Goal: Transaction & Acquisition: Purchase product/service

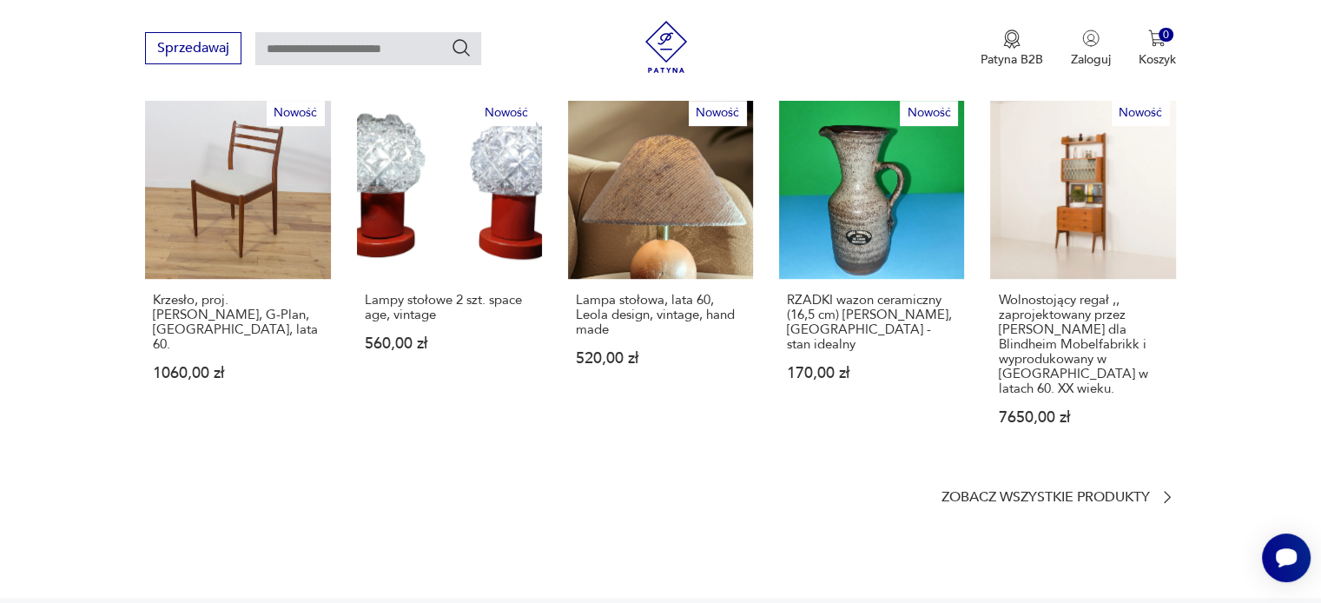
scroll to position [1129, 0]
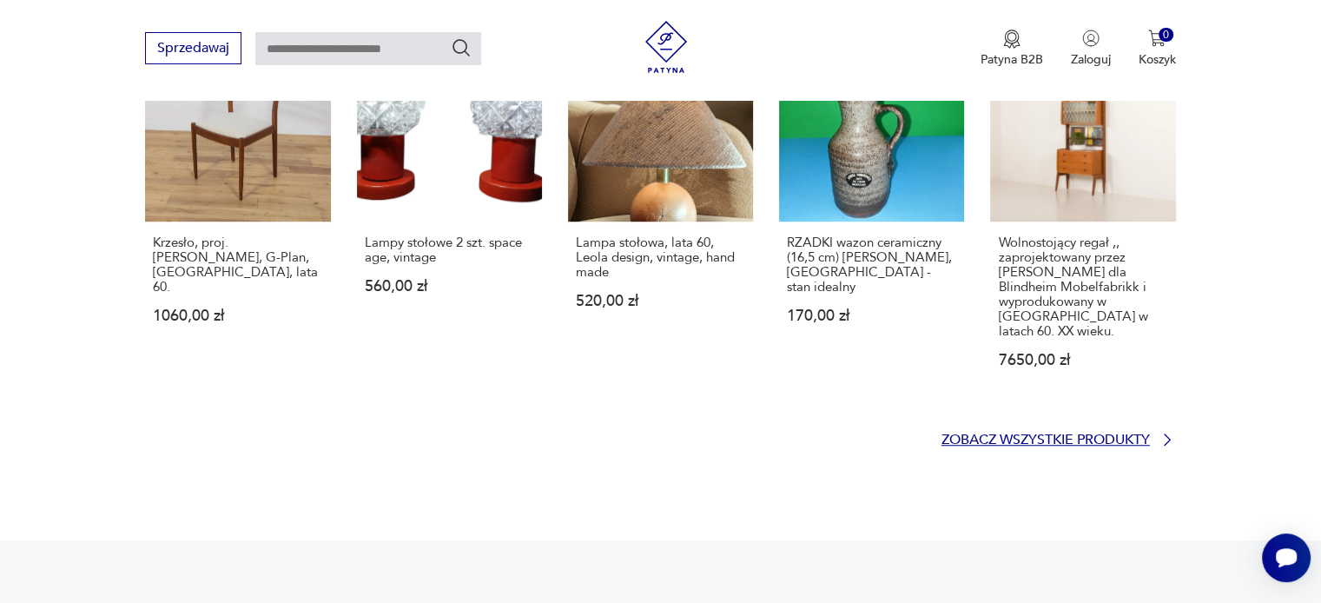
click at [1101, 434] on p "Zobacz wszystkie produkty" at bounding box center [1045, 439] width 208 height 11
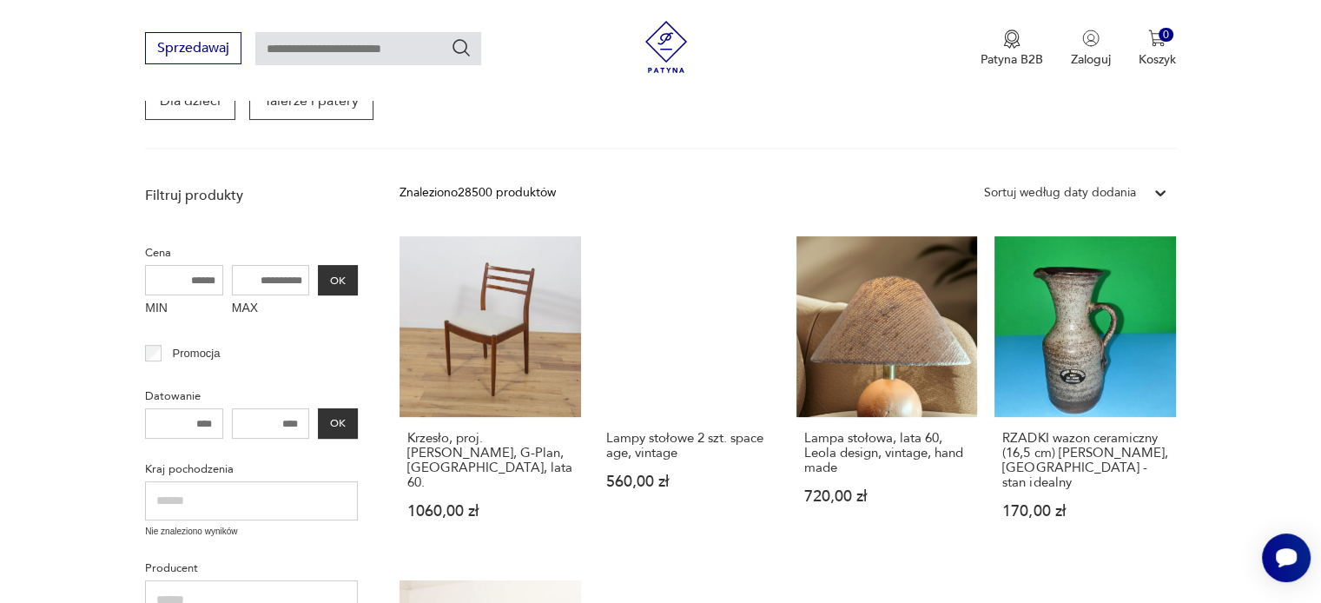
scroll to position [338, 0]
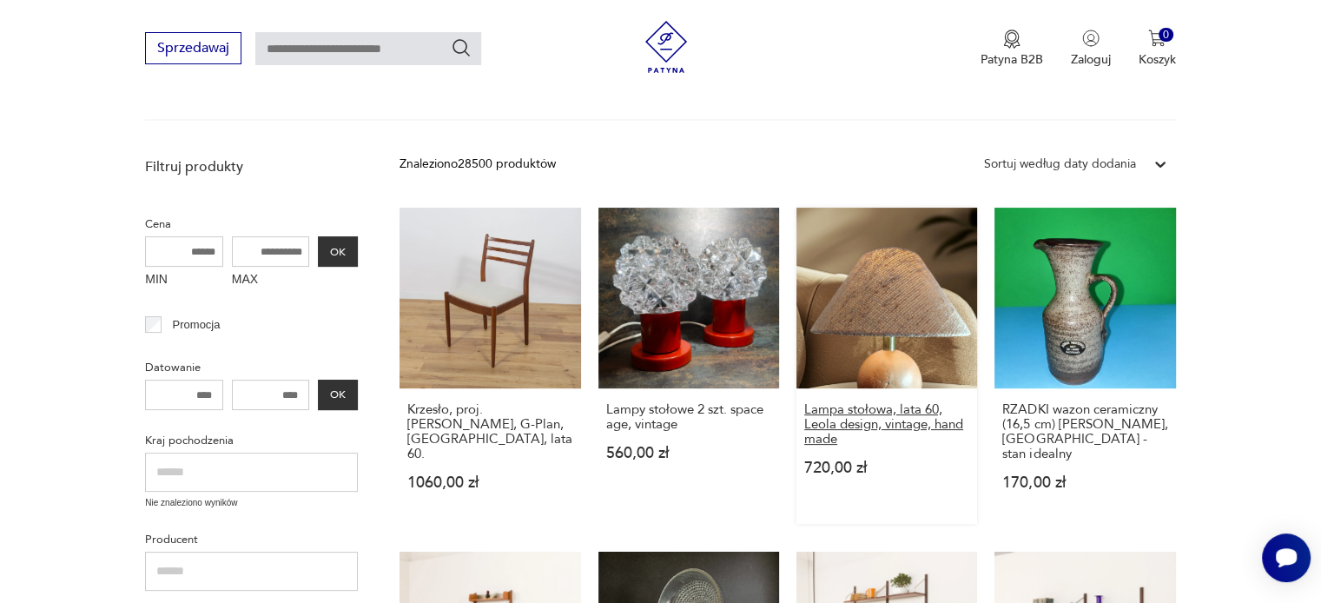
click at [824, 418] on h3 "Lampa stołowa, lata 60, Leola design, vintage, hand made" at bounding box center [886, 424] width 165 height 44
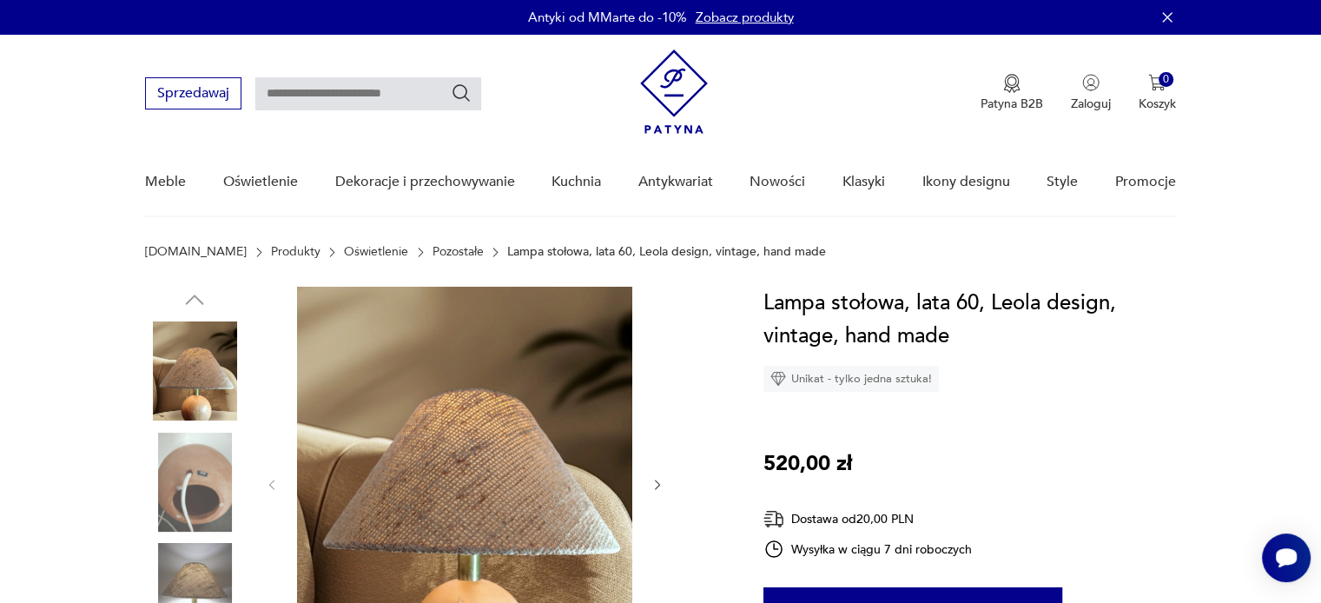
click at [653, 478] on icon "button" at bounding box center [657, 485] width 15 height 15
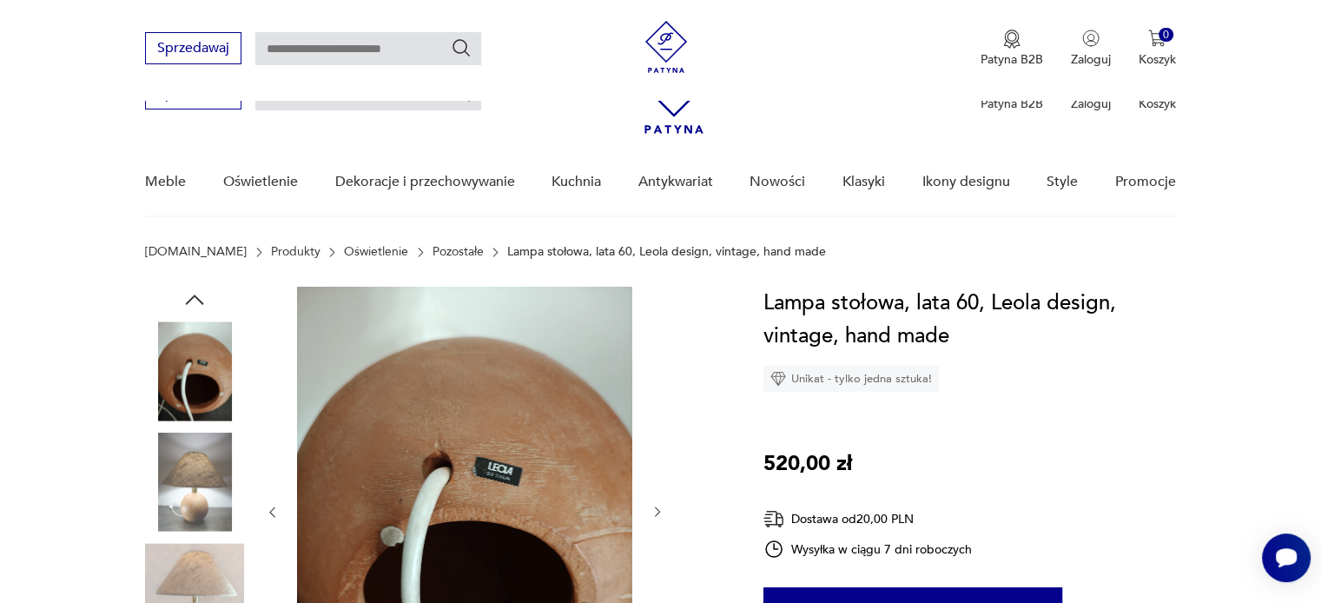
scroll to position [174, 0]
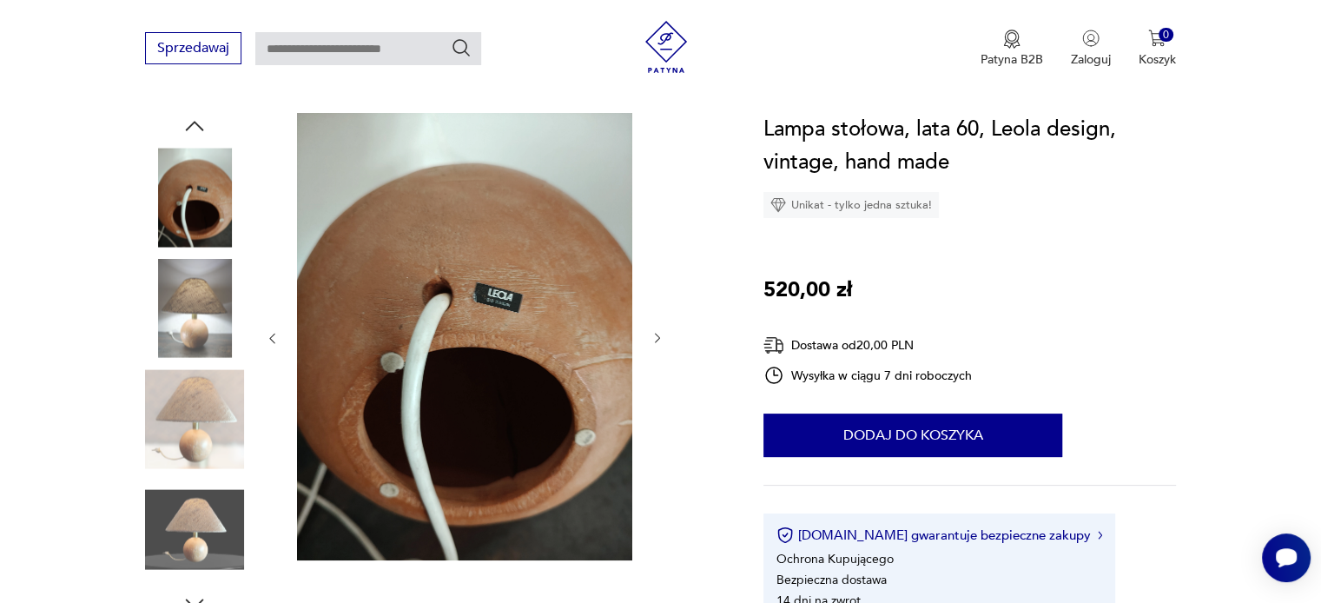
click at [660, 338] on icon "button" at bounding box center [657, 338] width 15 height 15
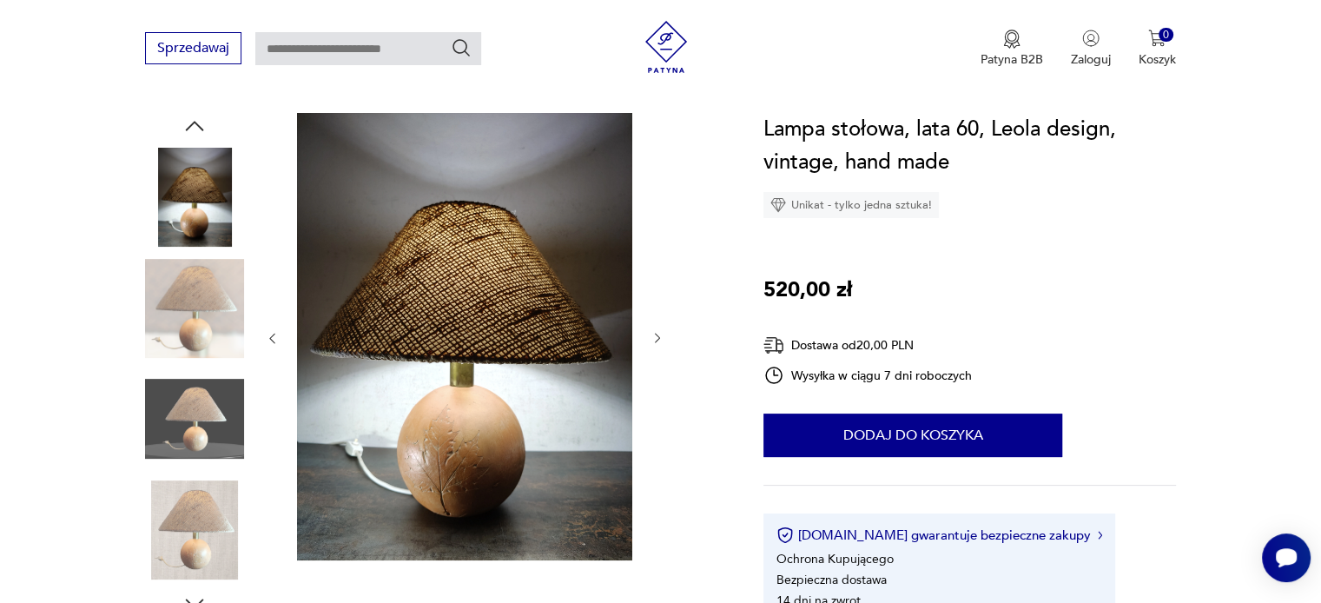
click at [656, 338] on icon "button" at bounding box center [657, 338] width 15 height 15
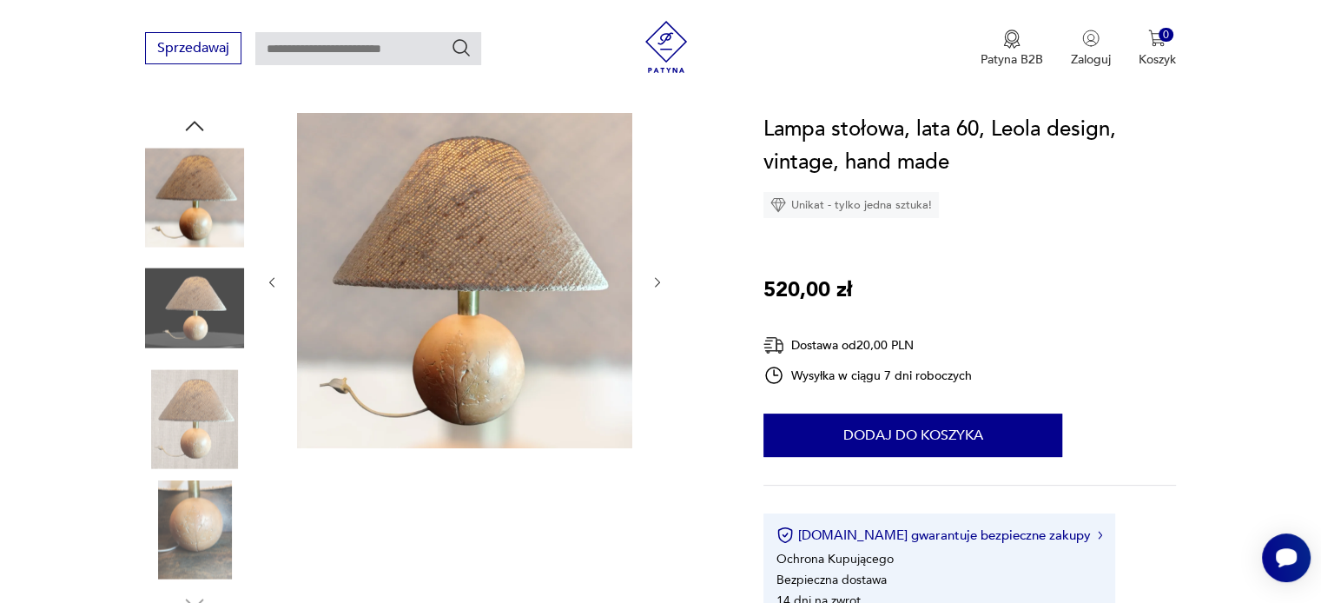
click at [656, 338] on div at bounding box center [464, 282] width 399 height 339
click at [651, 286] on icon "button" at bounding box center [657, 282] width 15 height 15
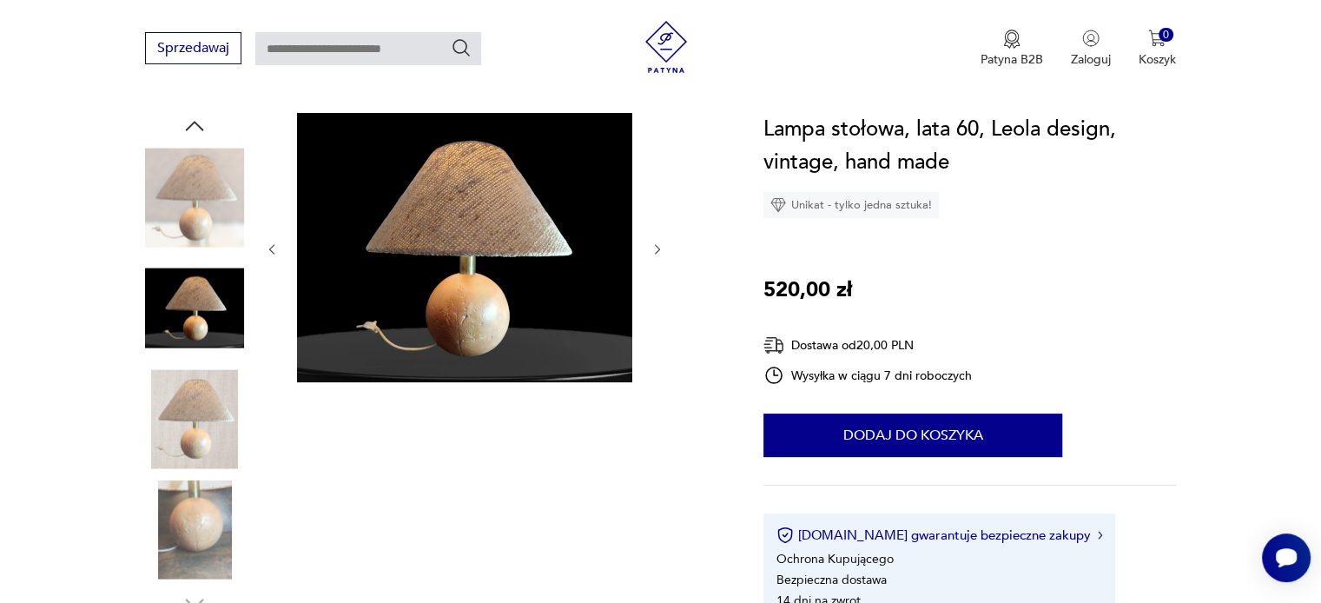
click at [651, 286] on div at bounding box center [464, 249] width 399 height 273
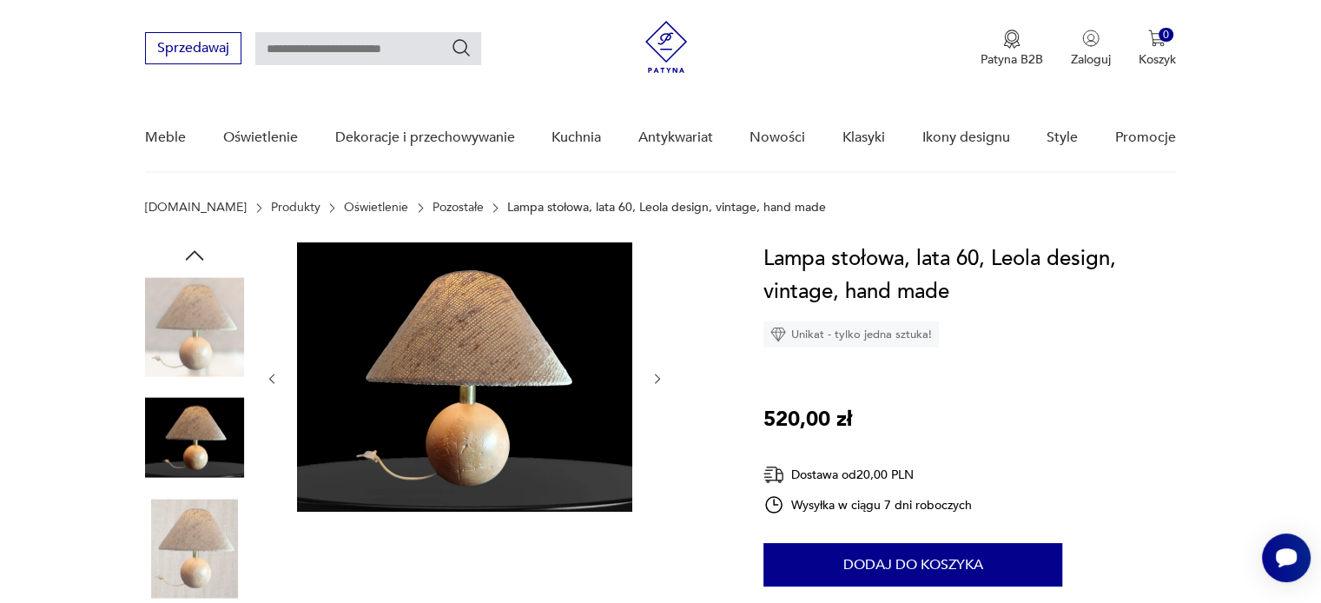
scroll to position [0, 0]
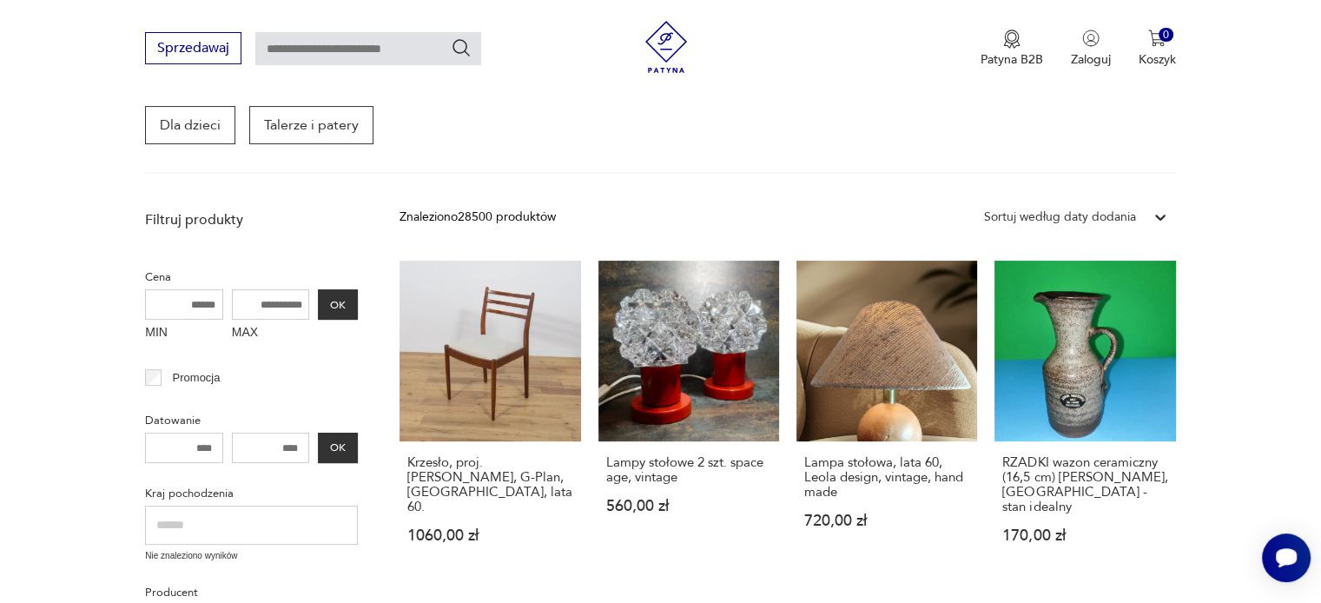
scroll to position [340, 0]
